Goal: Find specific page/section: Find specific page/section

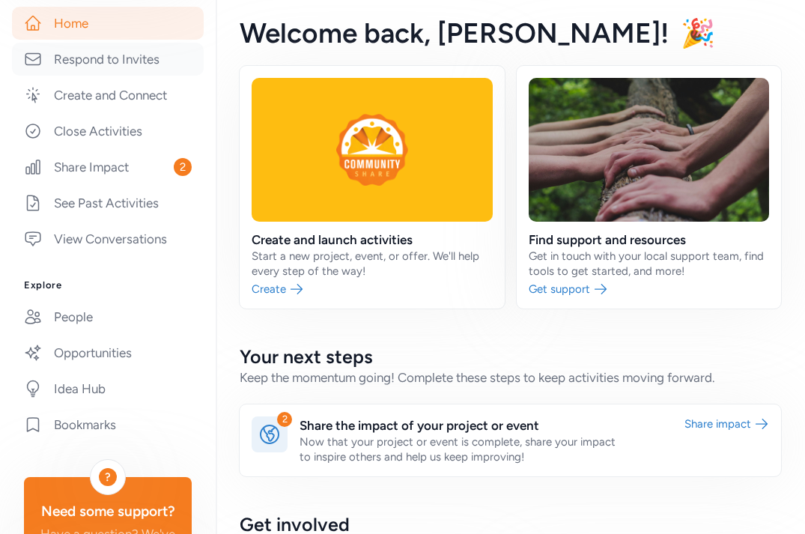
scroll to position [279, 0]
click at [85, 317] on link "People" at bounding box center [108, 317] width 192 height 33
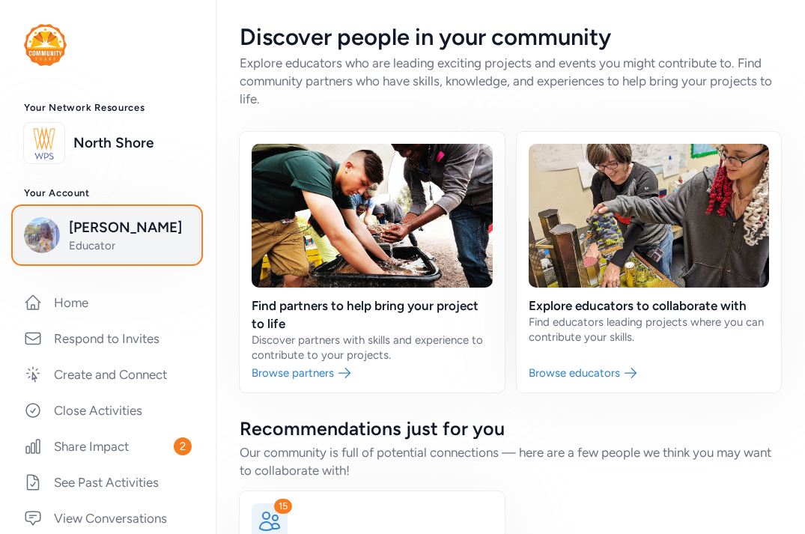
click at [137, 233] on span "[PERSON_NAME]" at bounding box center [129, 227] width 121 height 21
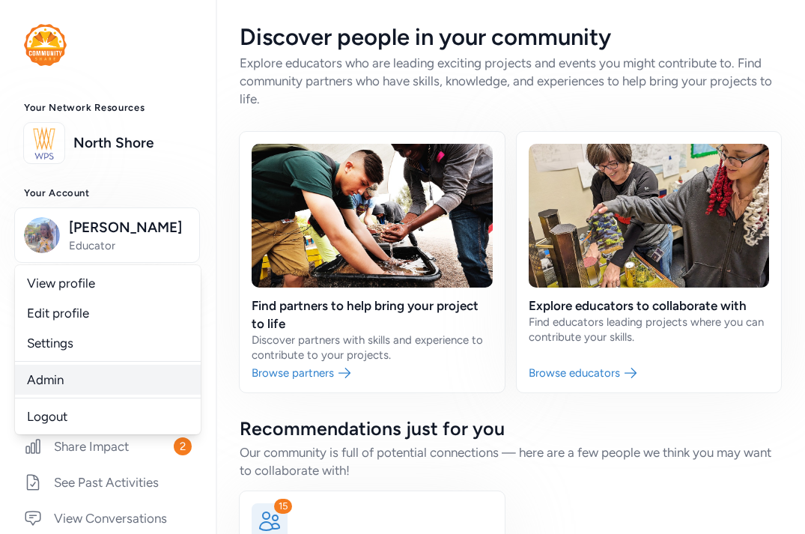
click at [54, 382] on link "Admin" at bounding box center [108, 380] width 186 height 30
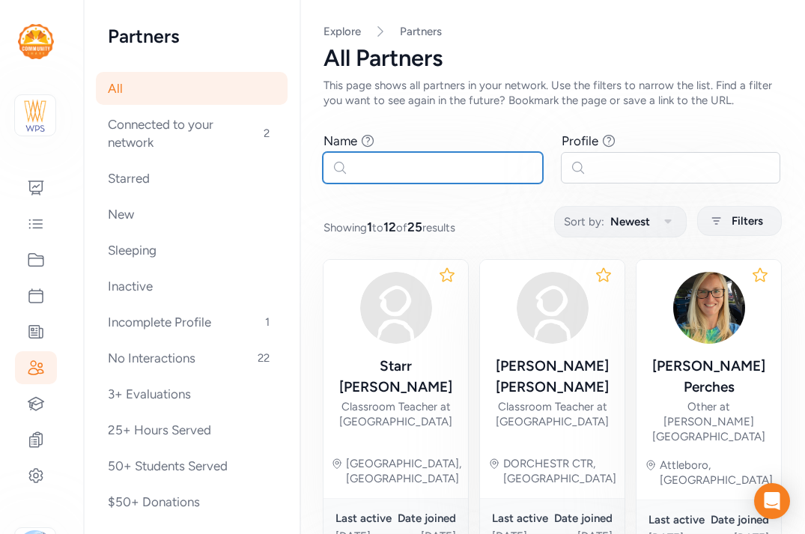
click at [383, 163] on input "text" at bounding box center [433, 167] width 220 height 31
type input "[PERSON_NAME]"
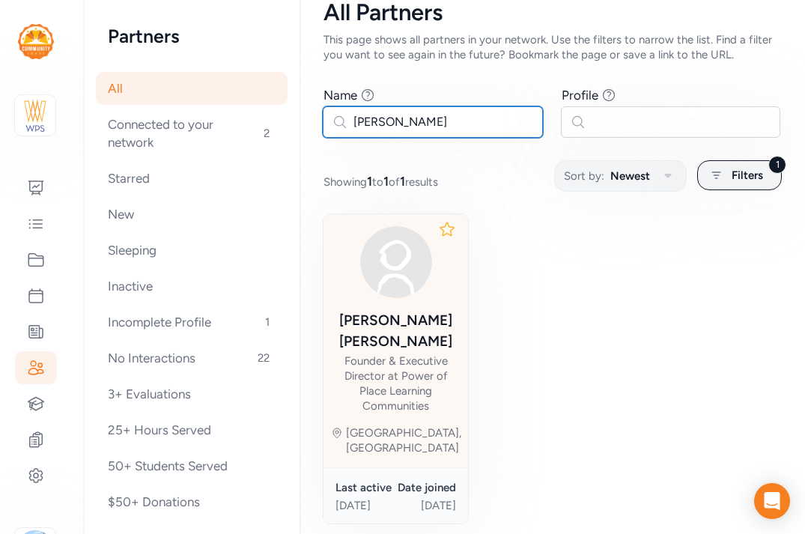
scroll to position [52, 0]
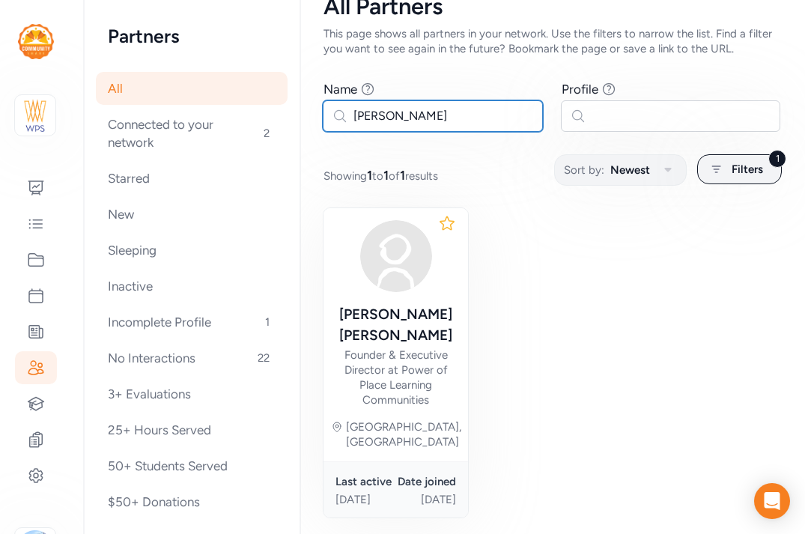
click at [356, 124] on input "[PERSON_NAME]" at bounding box center [433, 115] width 220 height 31
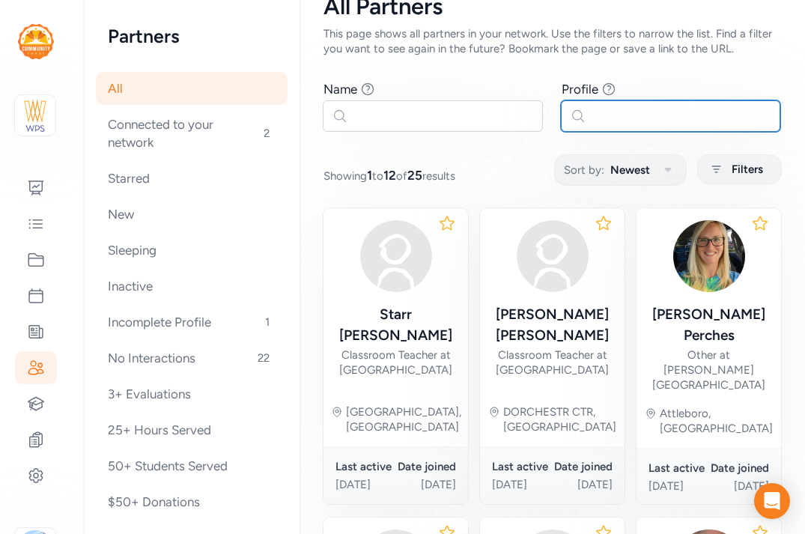
click at [619, 116] on input "text" at bounding box center [671, 115] width 220 height 31
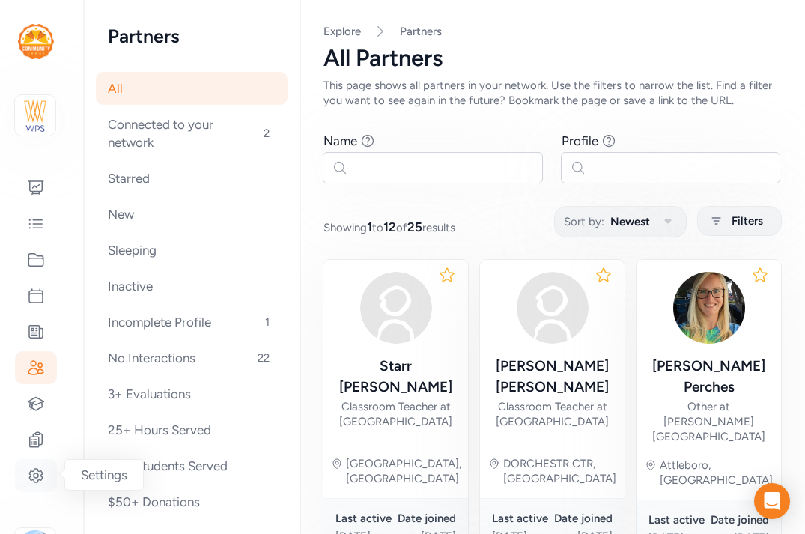
click at [40, 469] on icon at bounding box center [36, 475] width 18 height 18
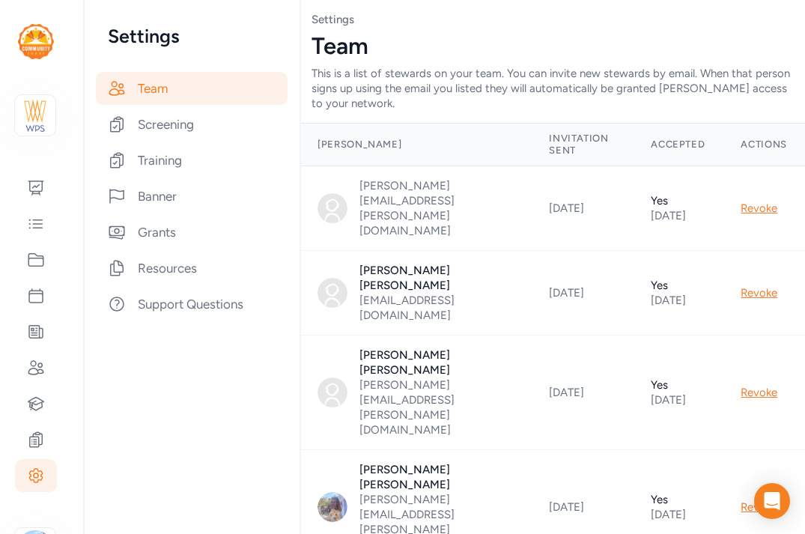
click at [360, 79] on div "This is a list of stewards on your team. You can invite new stewards by email. …" at bounding box center [551, 88] width 481 height 45
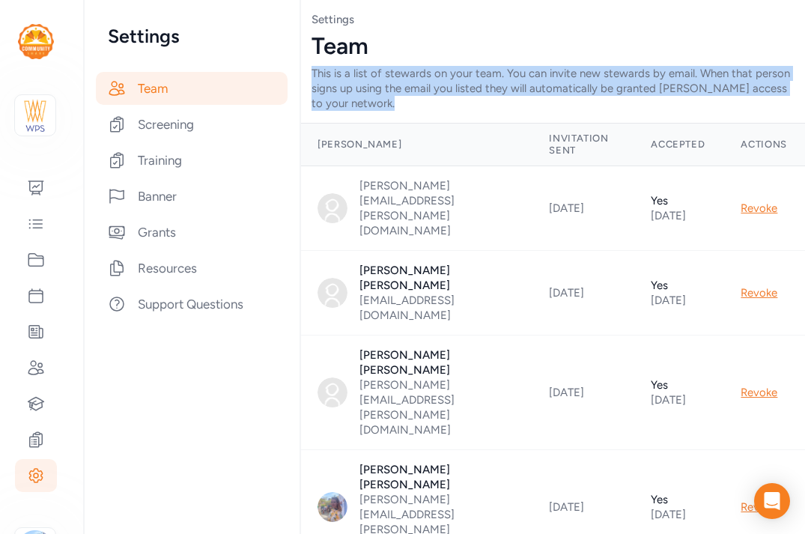
click at [360, 79] on div "This is a list of stewards on your team. You can invite new stewards by email. …" at bounding box center [551, 88] width 481 height 45
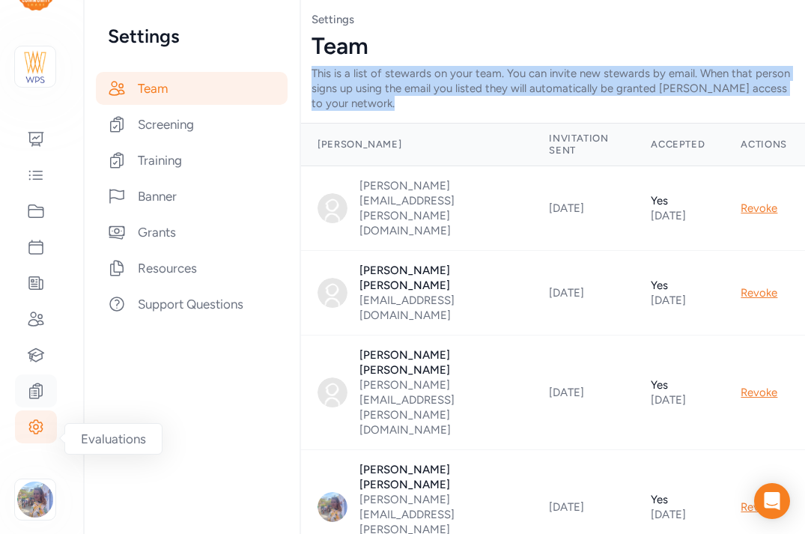
scroll to position [58, 0]
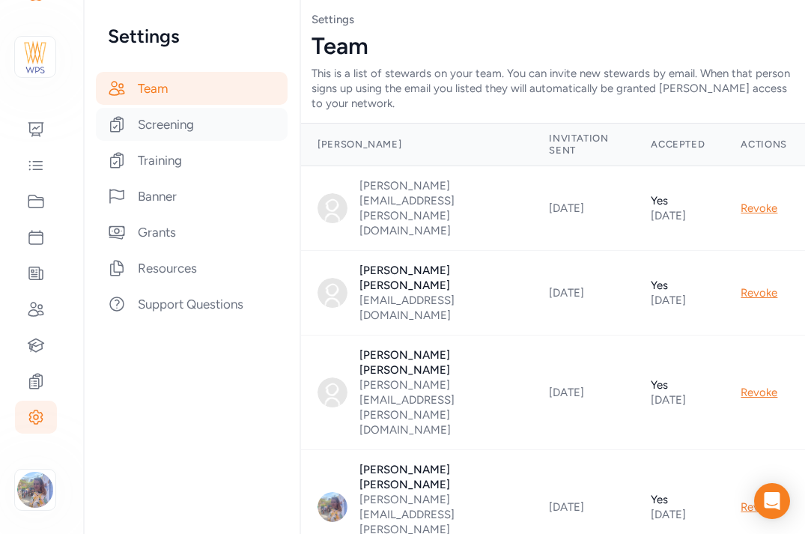
click at [148, 134] on div "Screening" at bounding box center [192, 124] width 192 height 33
